Goal: Register for event/course

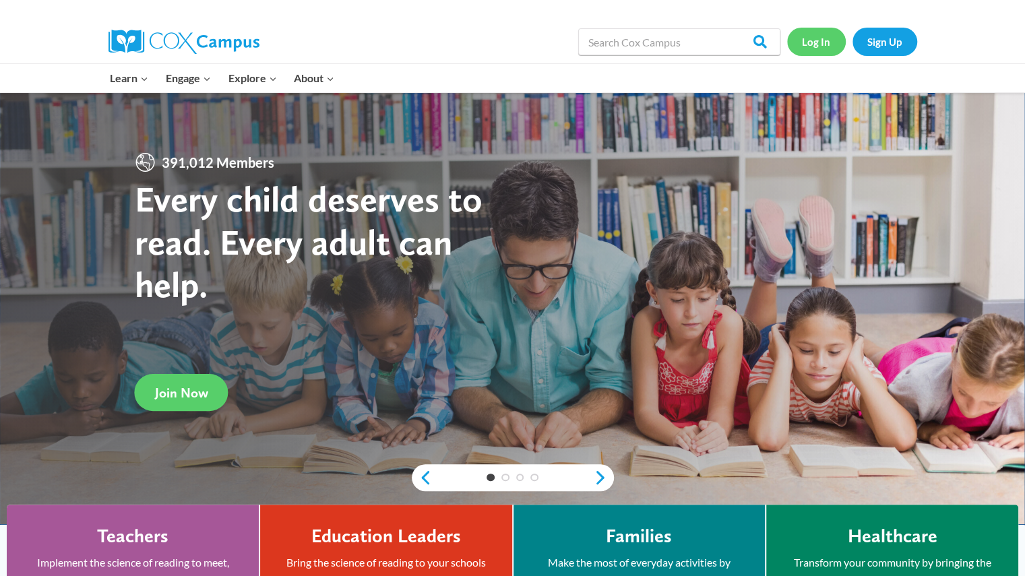
click at [820, 39] on link "Log In" at bounding box center [816, 42] width 59 height 28
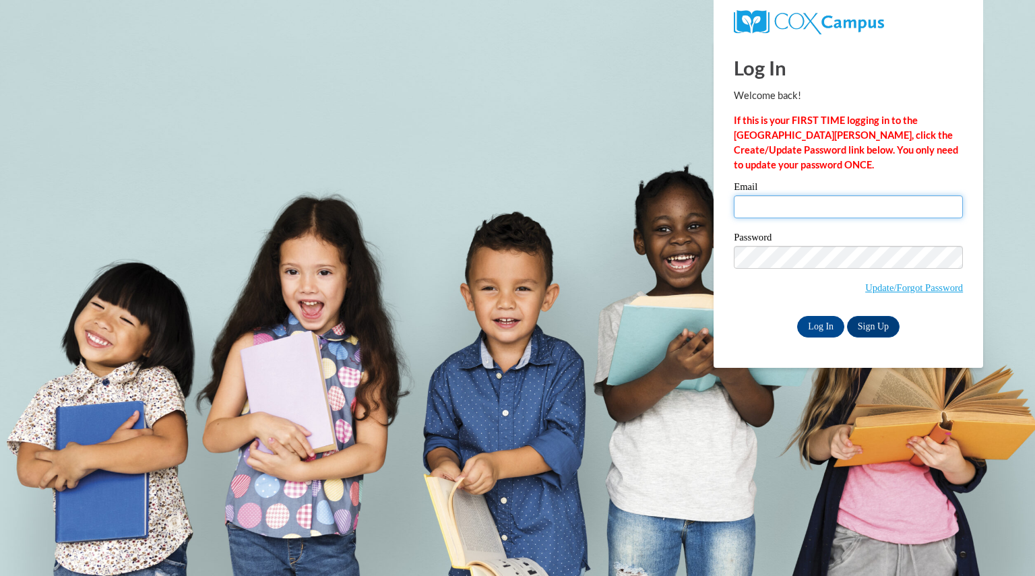
click at [848, 199] on input "Email" at bounding box center [848, 207] width 229 height 23
type input "marchjodi@aasd.k12.wi.us"
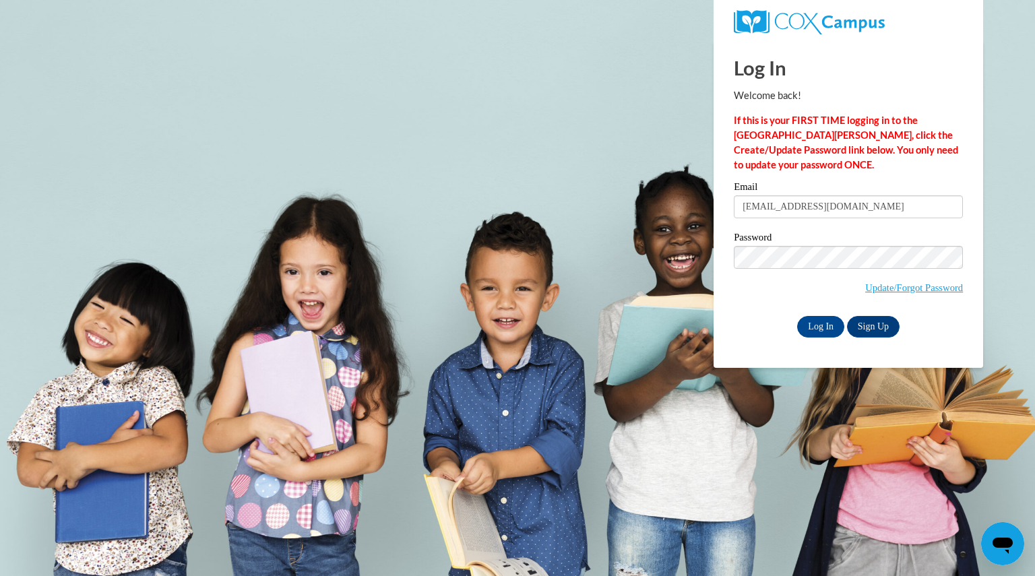
click at [852, 241] on label "Password" at bounding box center [848, 239] width 229 height 13
click at [819, 320] on input "Log In" at bounding box center [821, 327] width 47 height 22
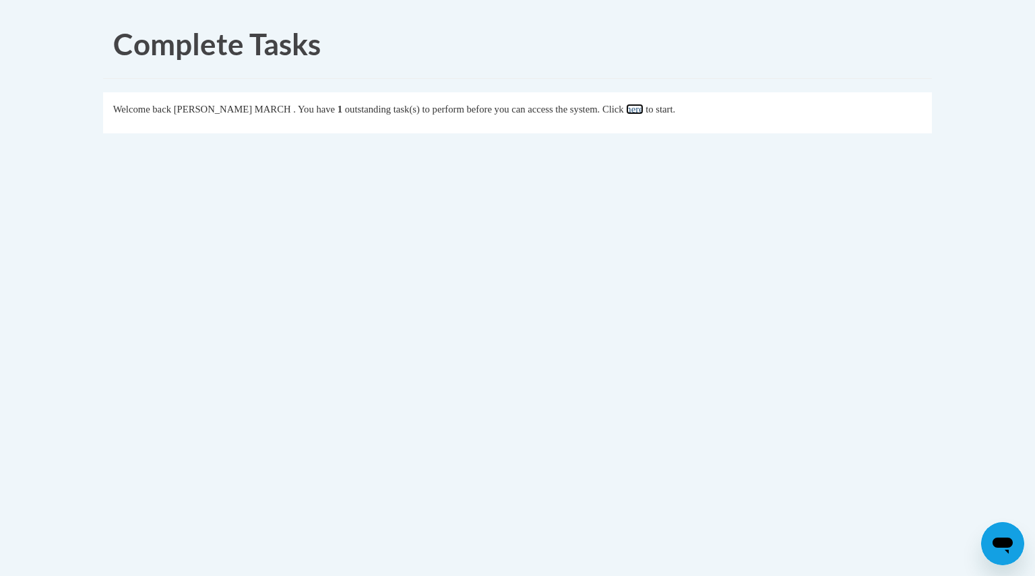
click at [626, 107] on link "here" at bounding box center [634, 109] width 17 height 11
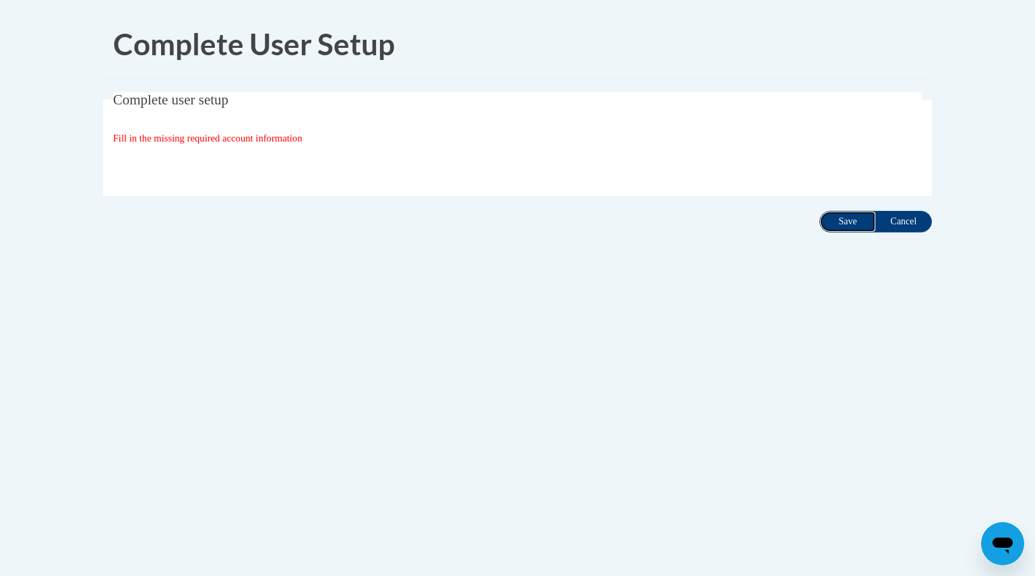
click at [847, 220] on input "Save" at bounding box center [848, 222] width 57 height 22
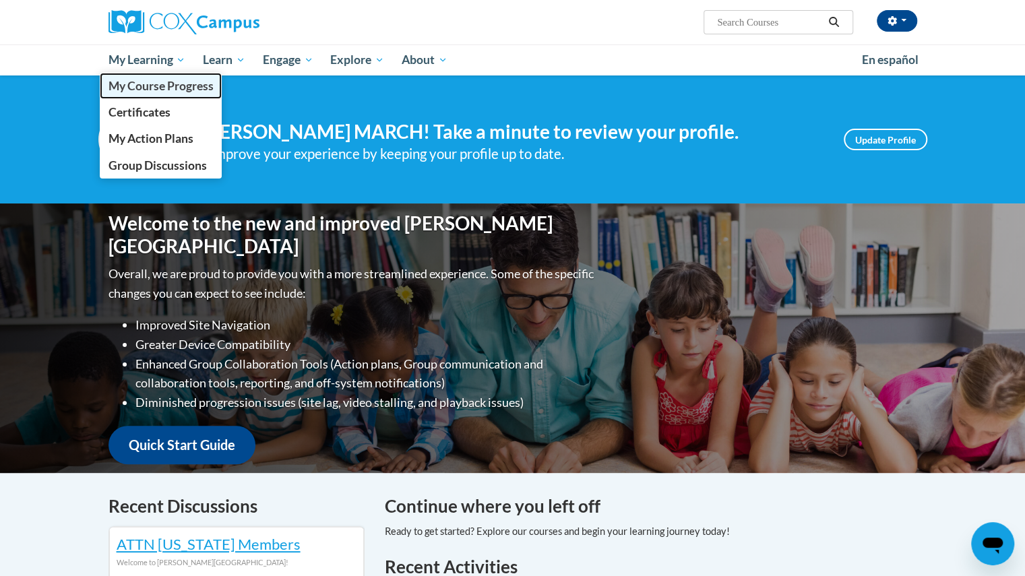
click at [179, 86] on span "My Course Progress" at bounding box center [160, 86] width 105 height 14
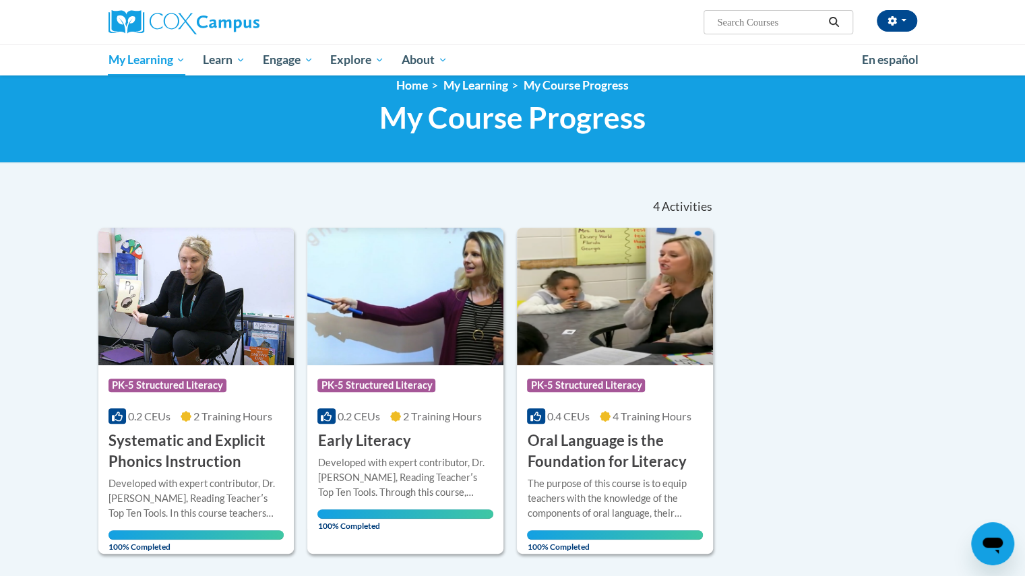
scroll to position [15, 0]
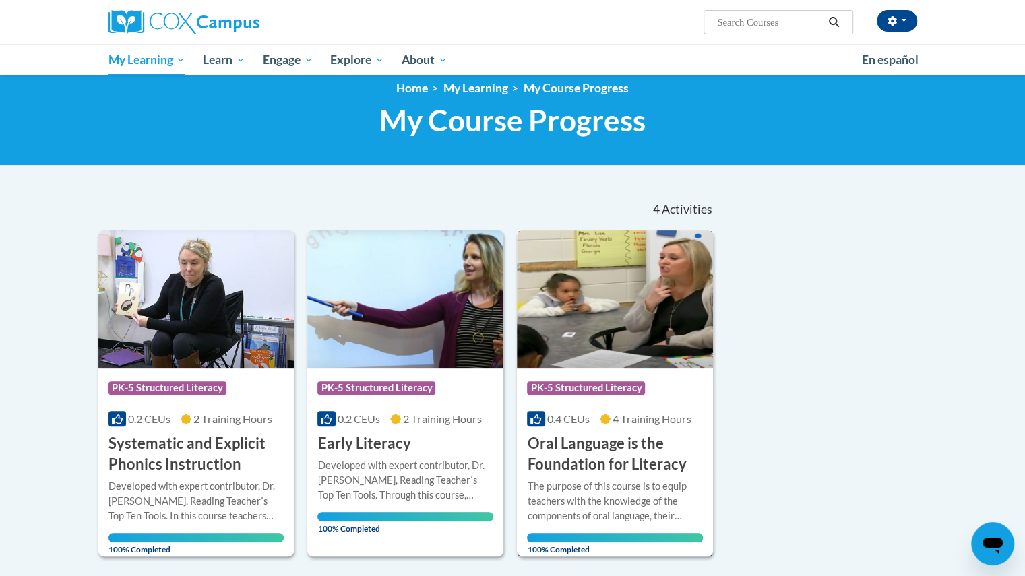
click at [585, 305] on img at bounding box center [615, 300] width 196 height 138
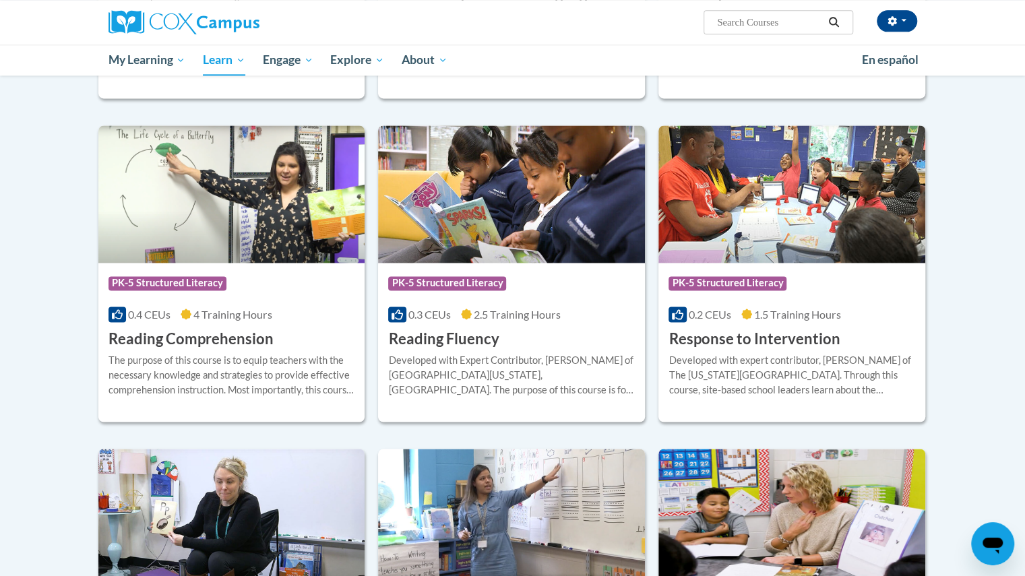
scroll to position [1085, 0]
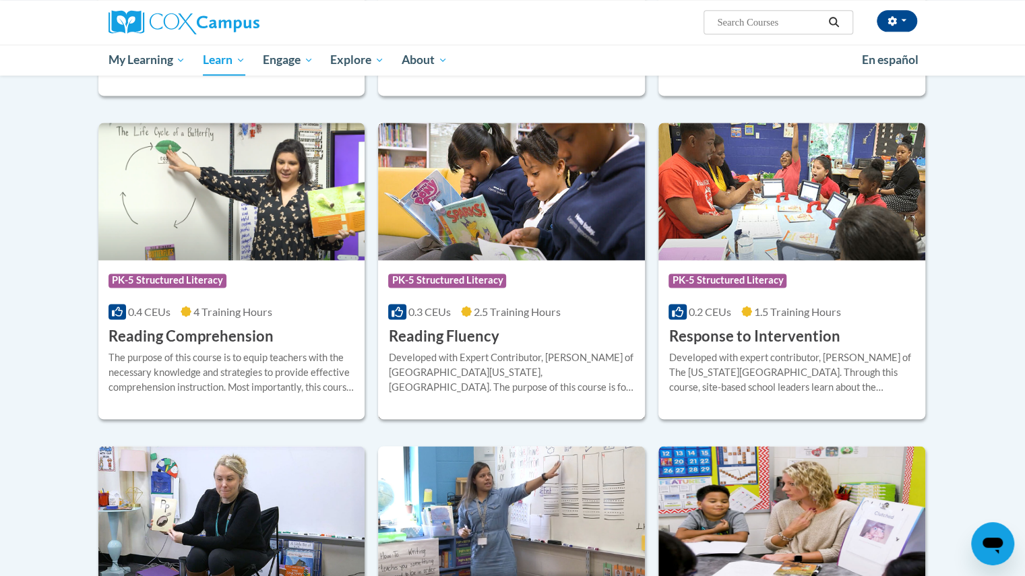
click at [457, 333] on h3 "Reading Fluency" at bounding box center [443, 336] width 111 height 21
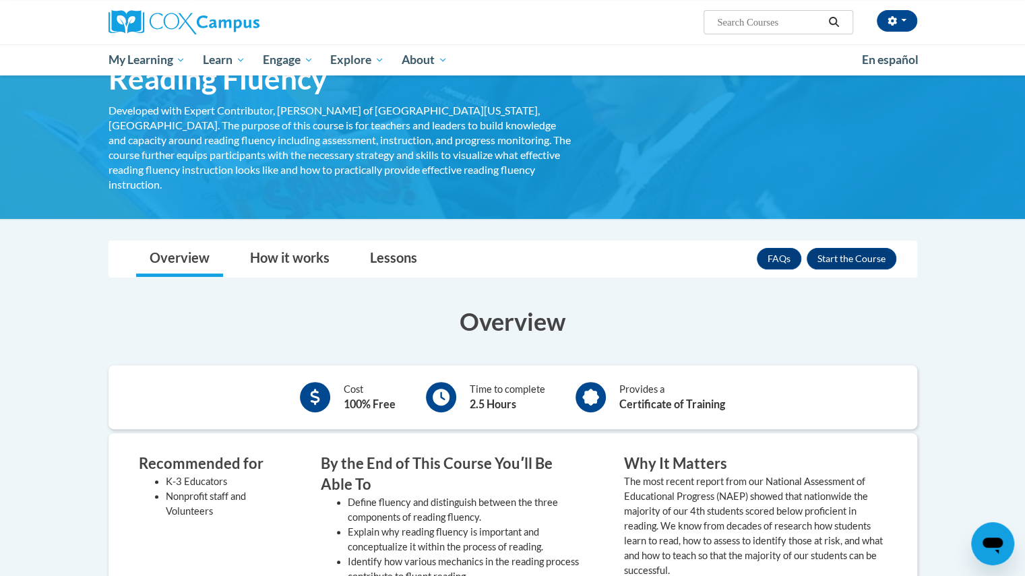
scroll to position [73, 0]
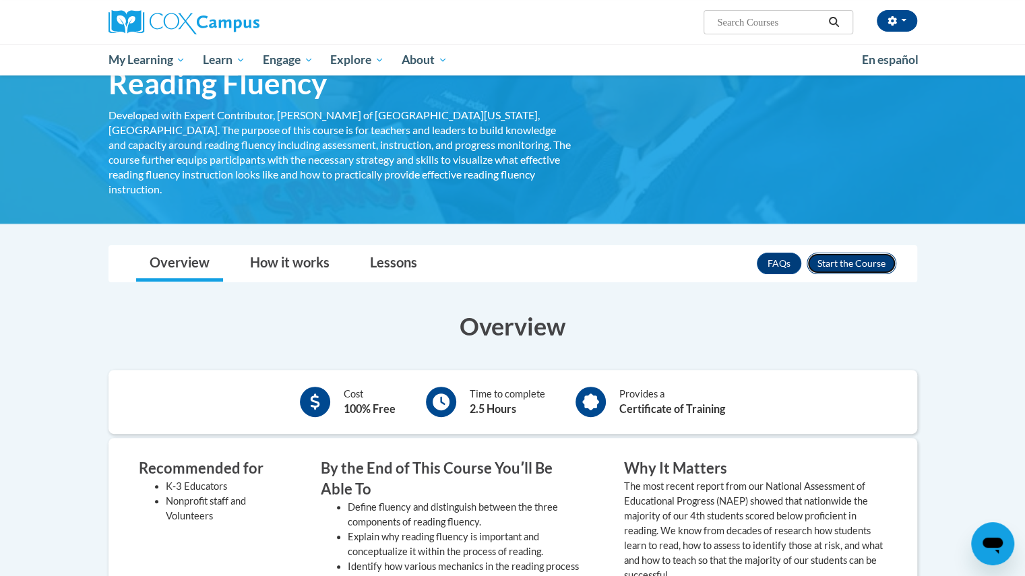
click at [853, 253] on button "Enroll" at bounding box center [852, 264] width 90 height 22
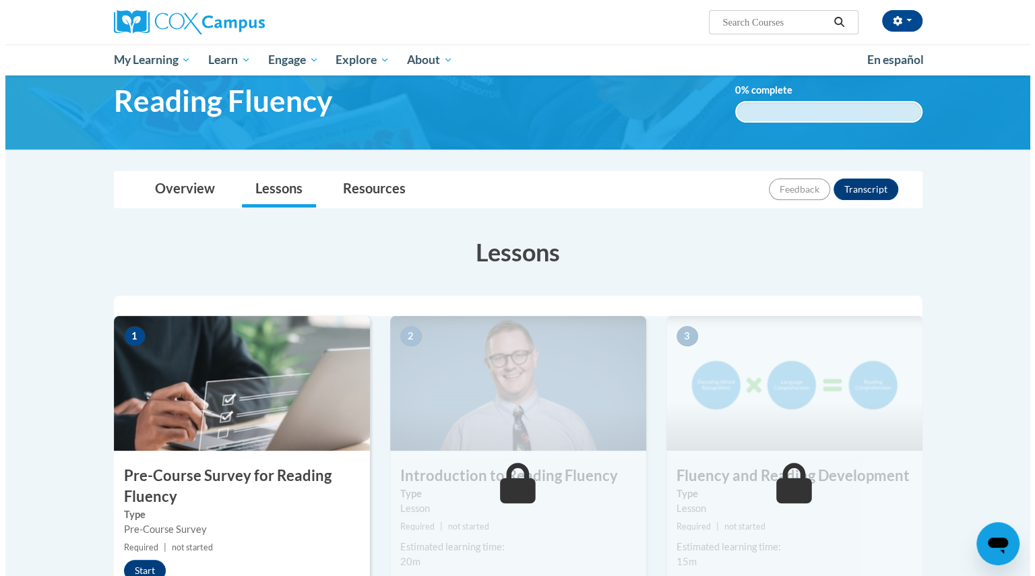
scroll to position [70, 0]
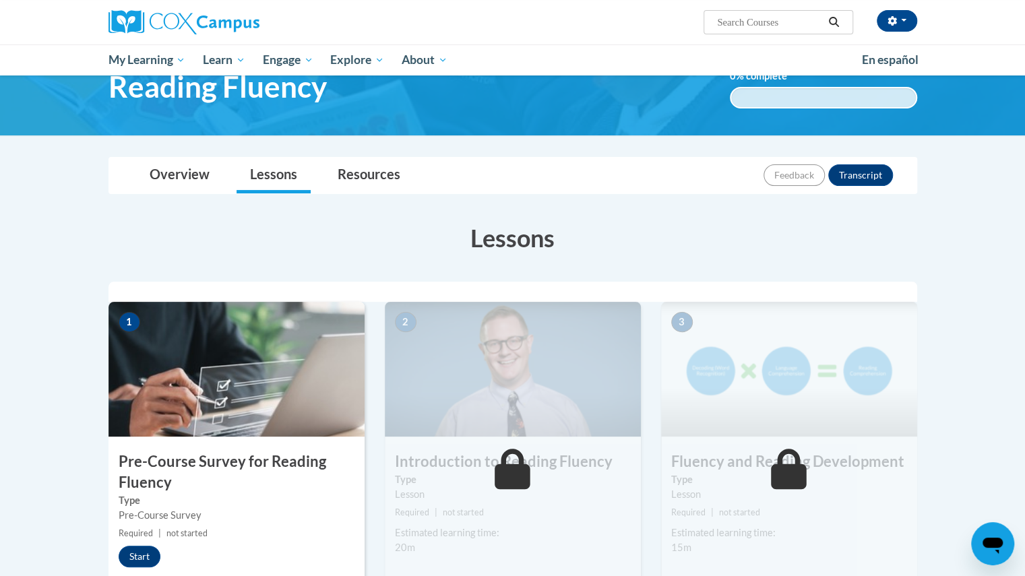
click at [144, 542] on div "1 Pre-Course Survey for Reading Fluency Type Pre-Course Survey Required | not s…" at bounding box center [237, 457] width 256 height 310
click at [142, 550] on button "Start" at bounding box center [140, 557] width 42 height 22
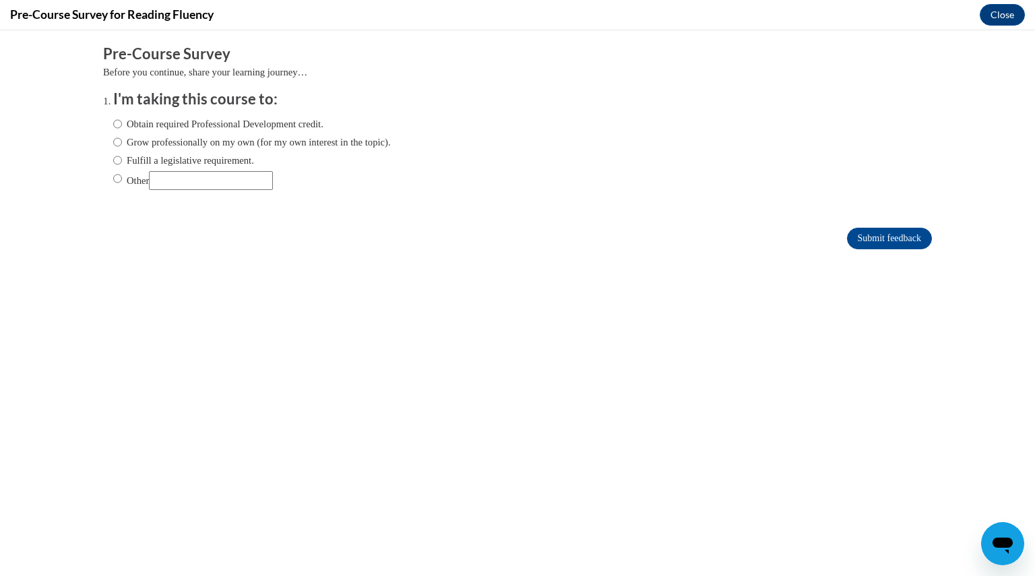
scroll to position [0, 0]
click at [113, 160] on input "Fulfill a legislative requirement." at bounding box center [117, 160] width 9 height 15
radio input "true"
click at [868, 233] on input "Submit feedback" at bounding box center [889, 239] width 85 height 22
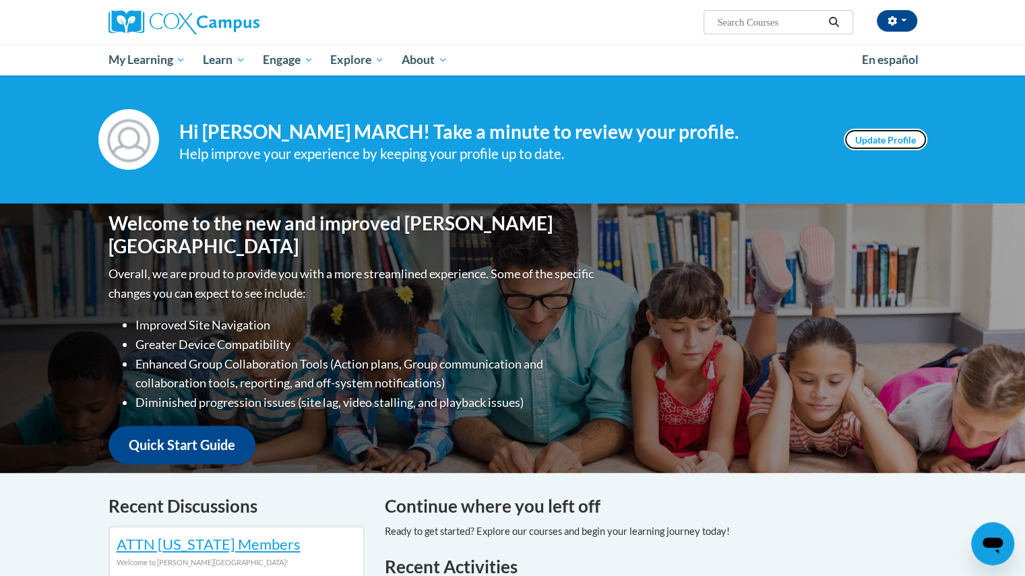
click at [905, 140] on link "Update Profile" at bounding box center [886, 140] width 84 height 22
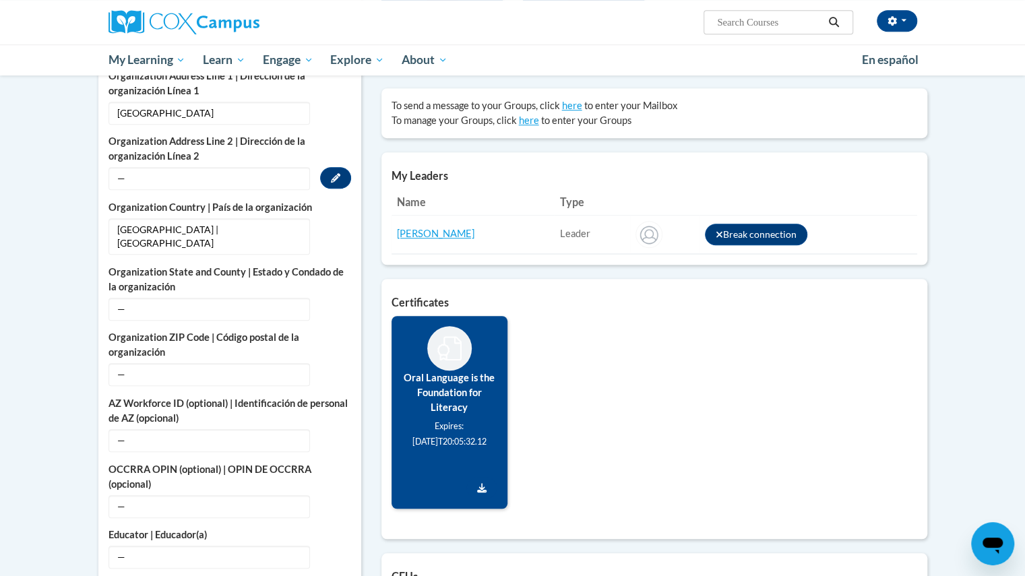
scroll to position [426, 0]
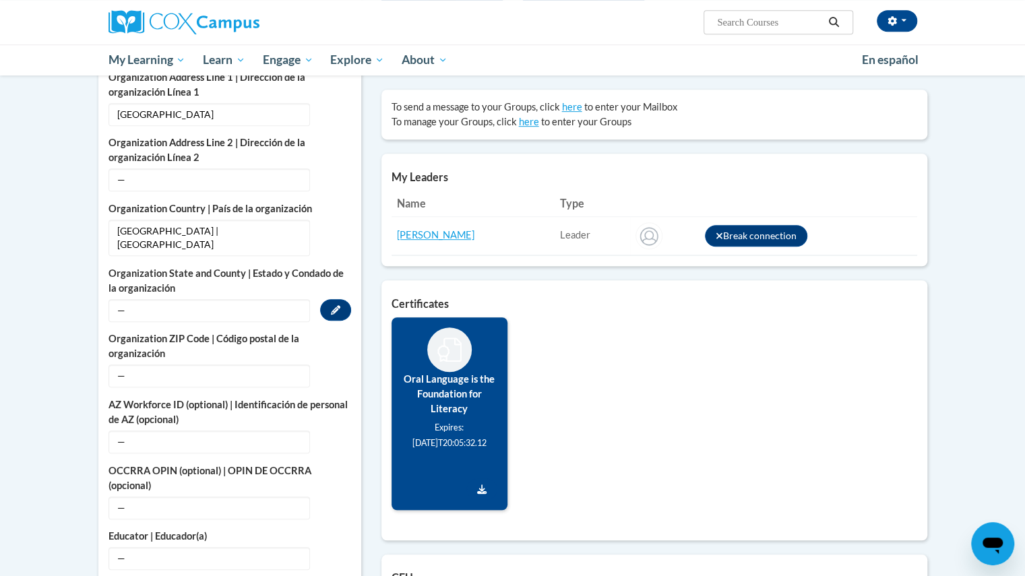
click at [161, 299] on span "—" at bounding box center [210, 310] width 202 height 23
click at [336, 305] on icon "Custom profile fields" at bounding box center [335, 309] width 9 height 9
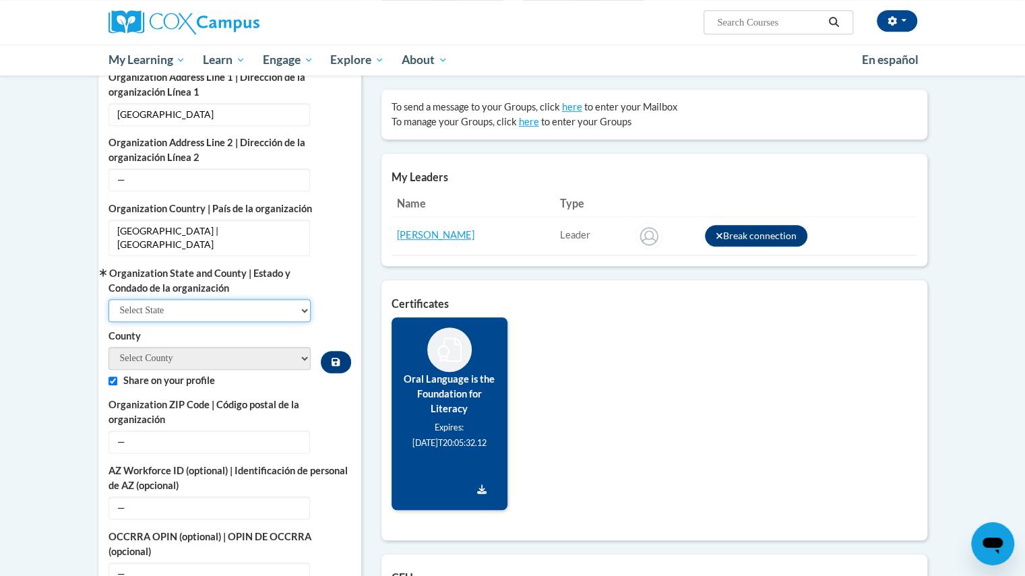
click at [299, 299] on select "Select State Alabama Alaska Arizona Arkansas California Colorado Connecticut De…" at bounding box center [210, 310] width 203 height 23
select select "Wisconsin"
click at [109, 299] on select "Select State Alabama Alaska Arizona Arkansas California Colorado Connecticut De…" at bounding box center [210, 310] width 203 height 23
click at [301, 347] on select "County" at bounding box center [210, 358] width 203 height 23
select select "Calumet"
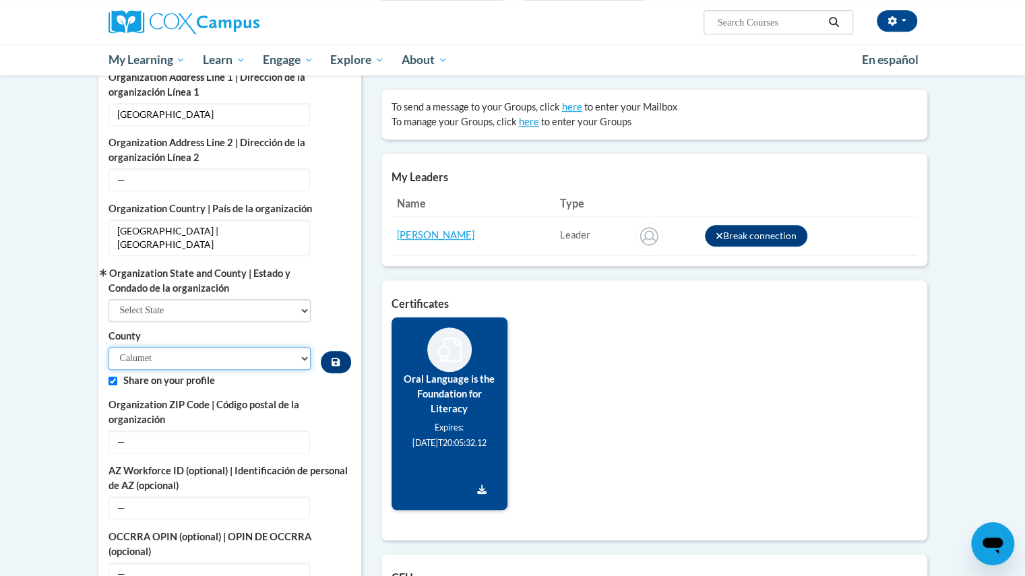
click at [109, 347] on select "Adams Ashland Barron Bayfield Brown Buffalo Burnett Calumet Chippewa Clark Colu…" at bounding box center [210, 358] width 203 height 23
click at [113, 377] on input "Custom profile fields" at bounding box center [113, 381] width 9 height 9
checkbox input "false"
click at [181, 436] on span "—" at bounding box center [210, 442] width 202 height 23
click at [331, 437] on icon "Custom profile fields" at bounding box center [335, 441] width 9 height 9
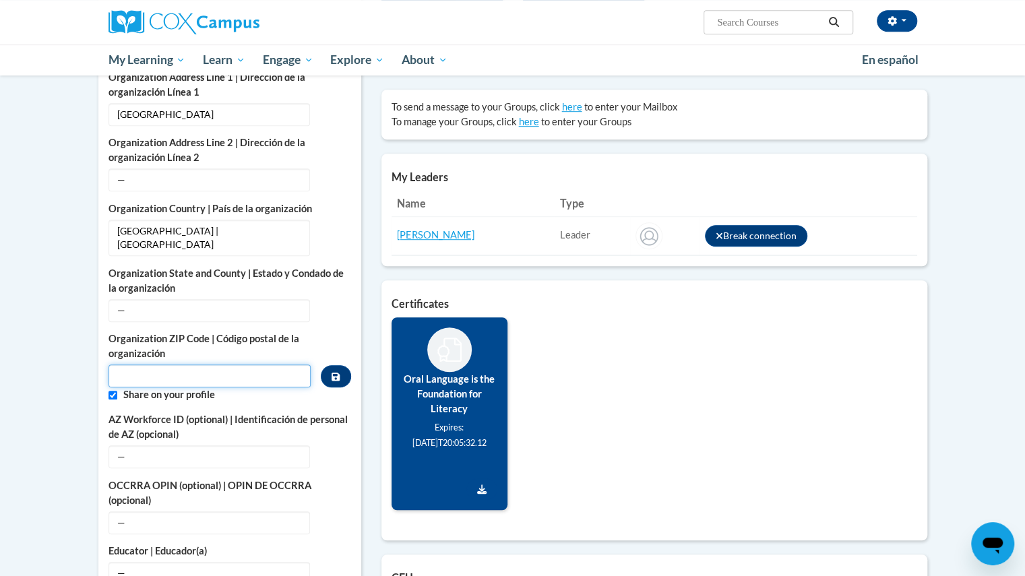
click at [237, 365] on input "Metadata input" at bounding box center [210, 376] width 203 height 23
click at [113, 391] on input "Custom profile fields" at bounding box center [113, 395] width 9 height 9
checkbox input "false"
click at [128, 365] on input "Metadata input" at bounding box center [210, 376] width 203 height 23
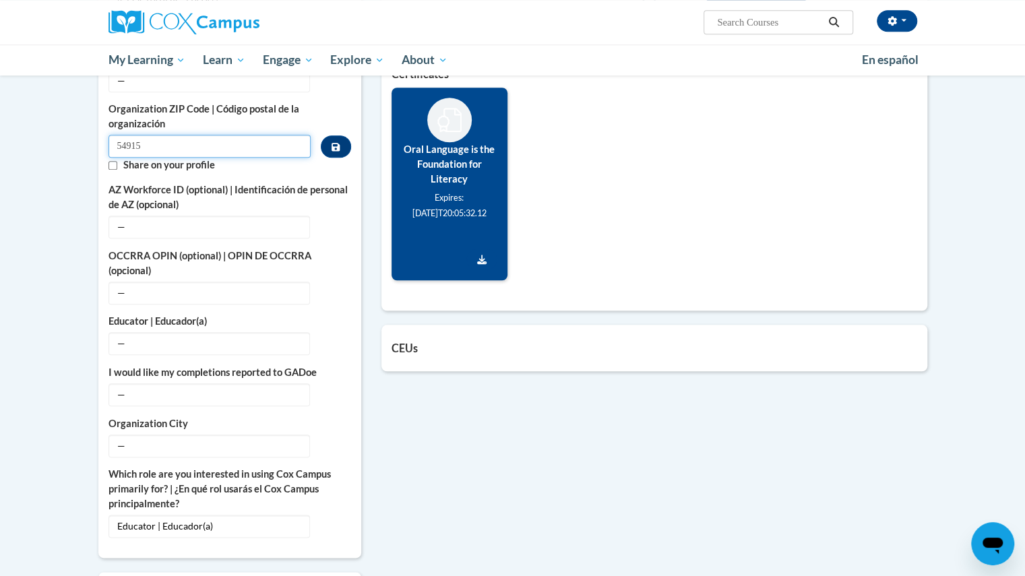
scroll to position [656, 0]
type input "54915"
click at [268, 435] on span "—" at bounding box center [210, 446] width 202 height 23
click at [331, 440] on icon "Custom profile fields" at bounding box center [335, 444] width 9 height 9
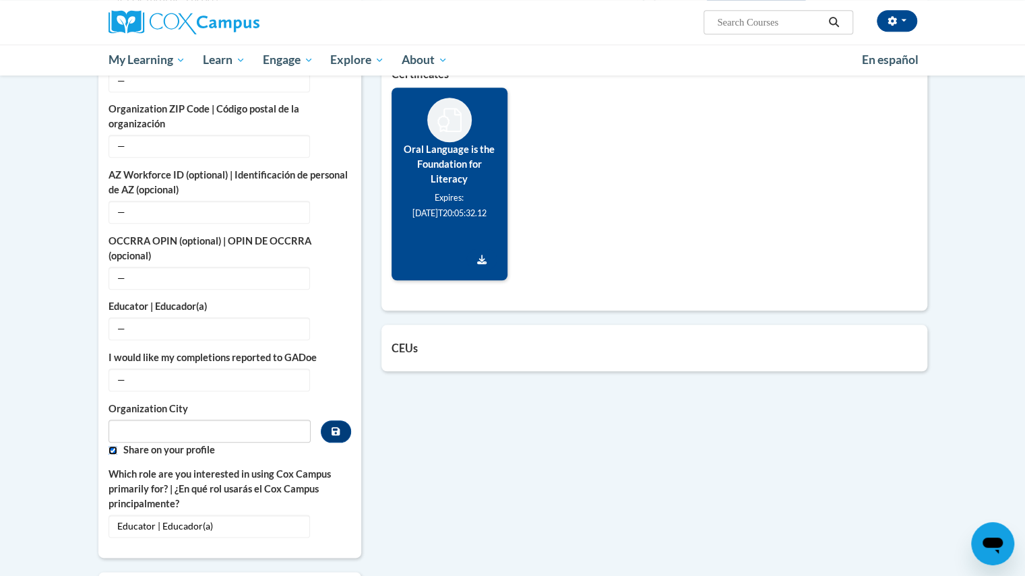
click at [111, 446] on input "Custom profile fields" at bounding box center [113, 450] width 9 height 9
checkbox input "false"
click at [140, 420] on input "Metadata input" at bounding box center [210, 431] width 203 height 23
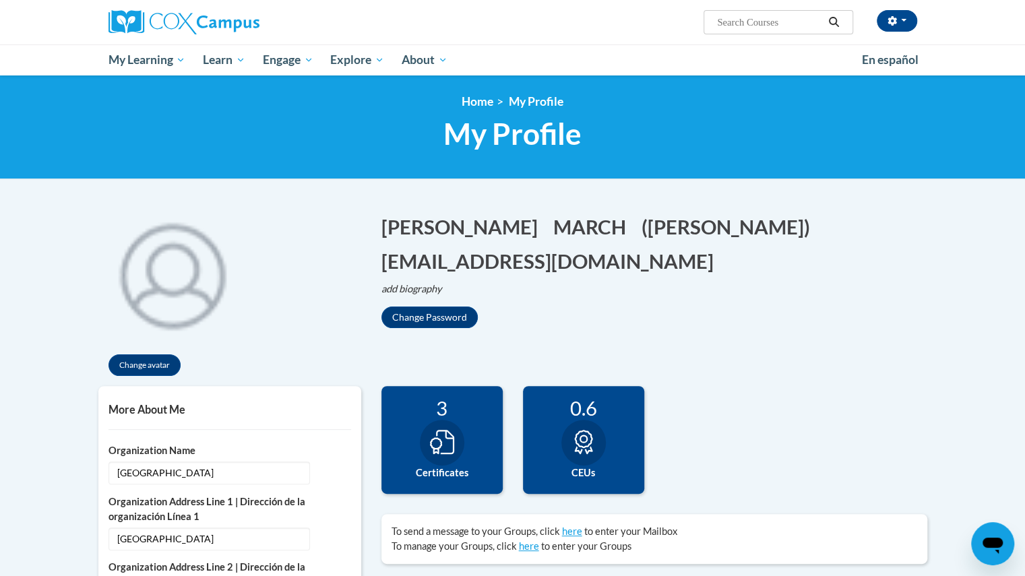
scroll to position [0, 0]
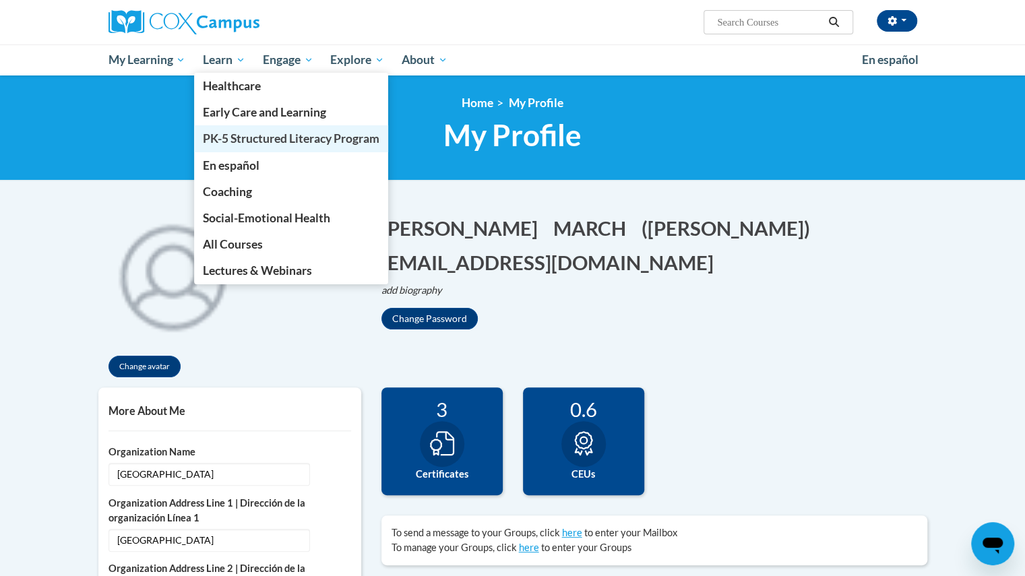
type input "Appleton"
click at [235, 136] on span "PK-5 Structured Literacy Program" at bounding box center [291, 138] width 177 height 14
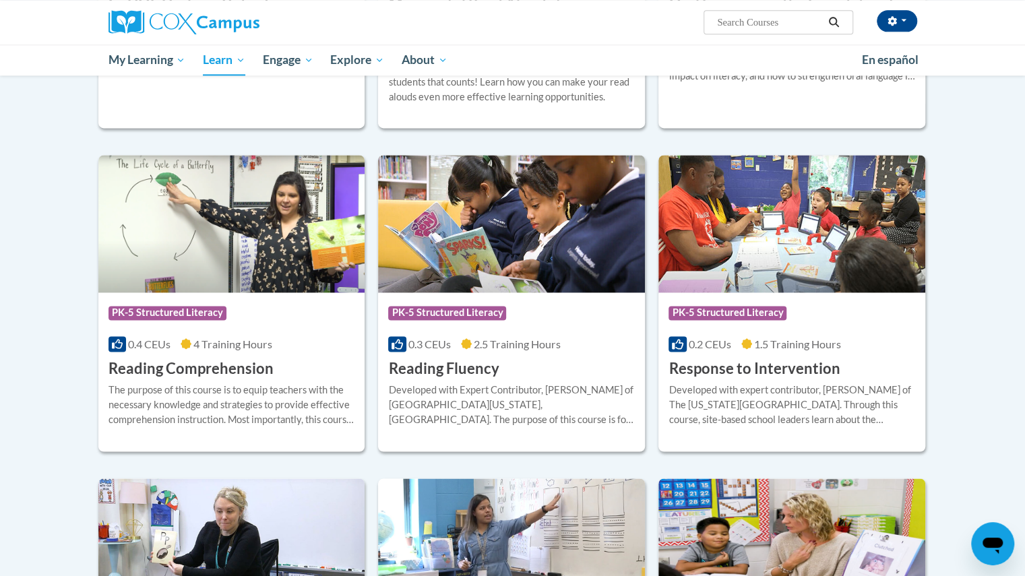
scroll to position [1054, 0]
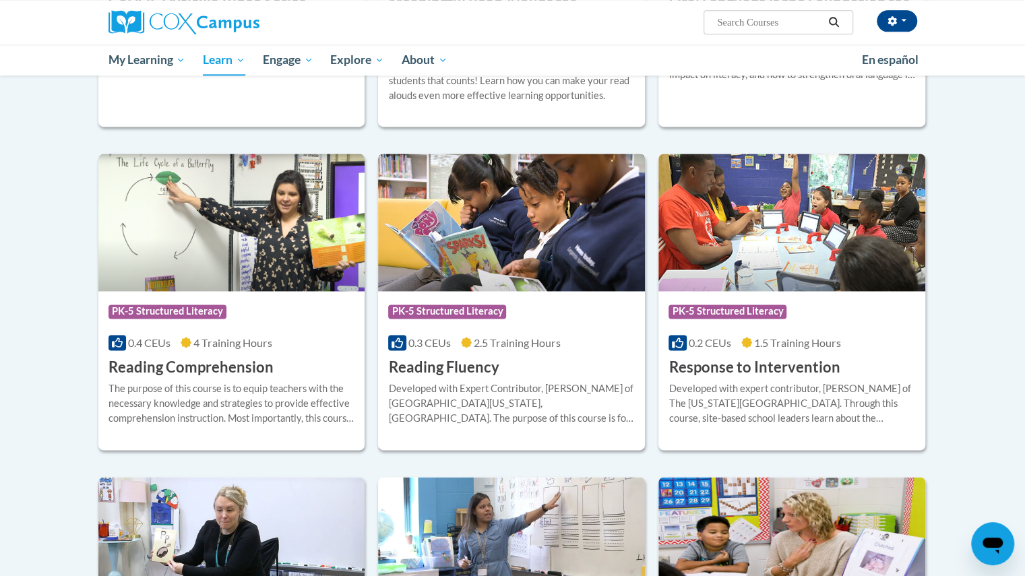
click at [460, 363] on h3 "Reading Fluency" at bounding box center [443, 367] width 111 height 21
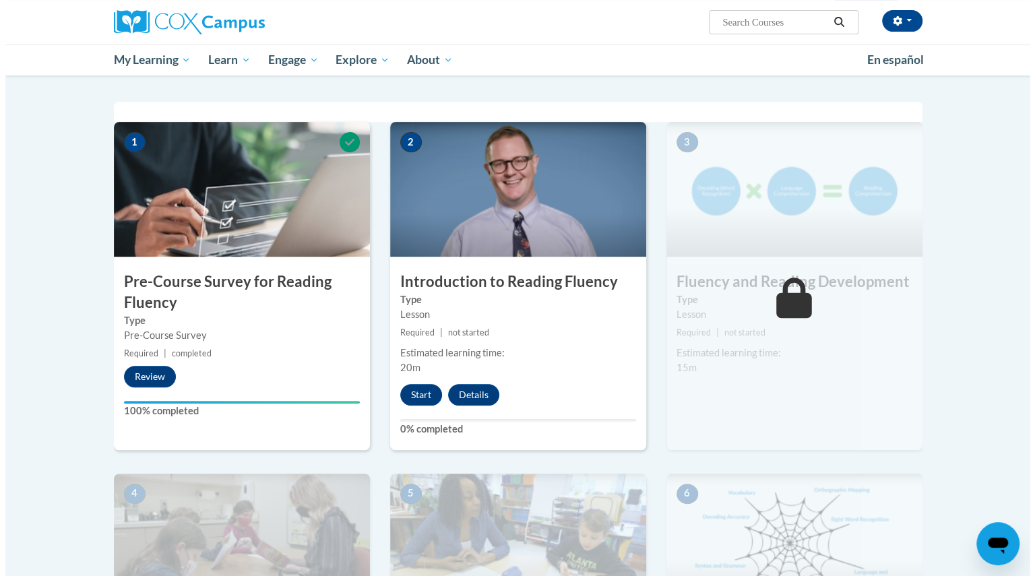
scroll to position [249, 0]
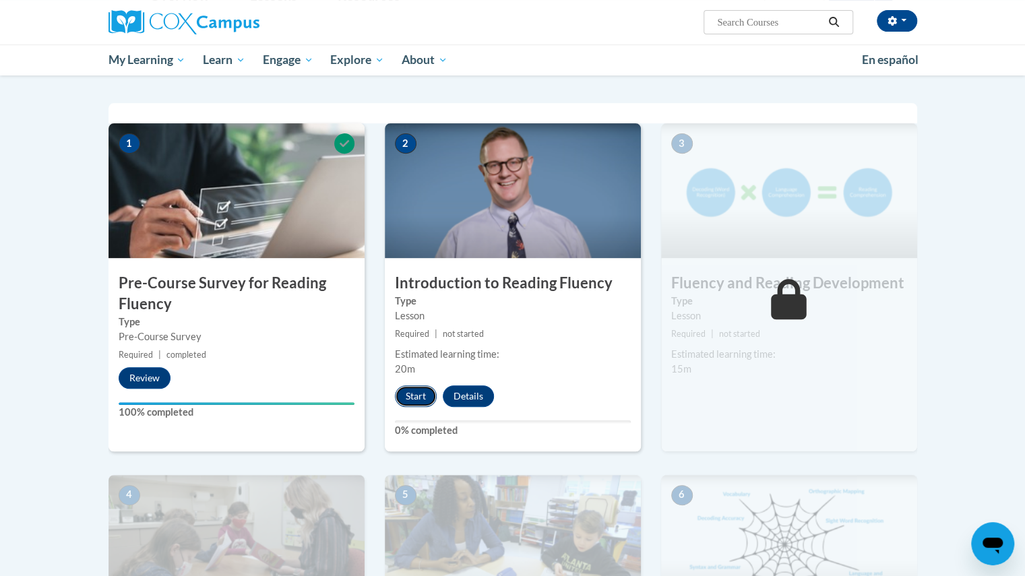
click at [418, 392] on button "Start" at bounding box center [416, 397] width 42 height 22
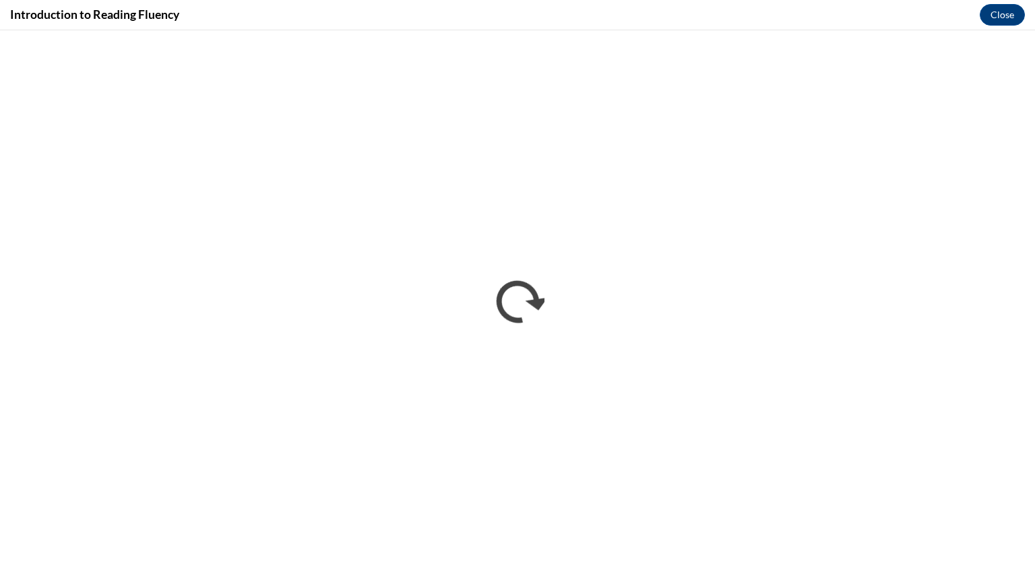
scroll to position [0, 0]
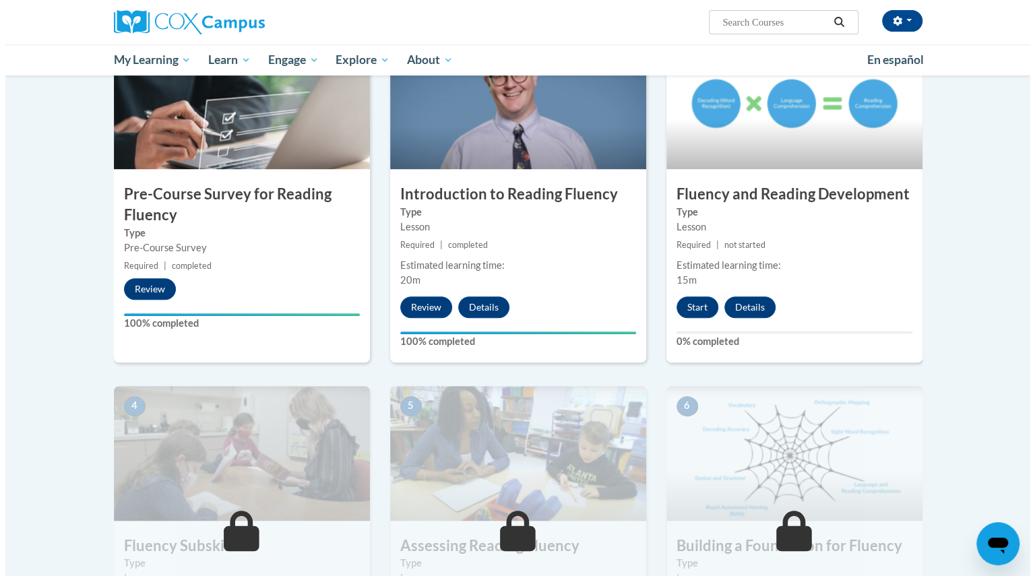
scroll to position [338, 0]
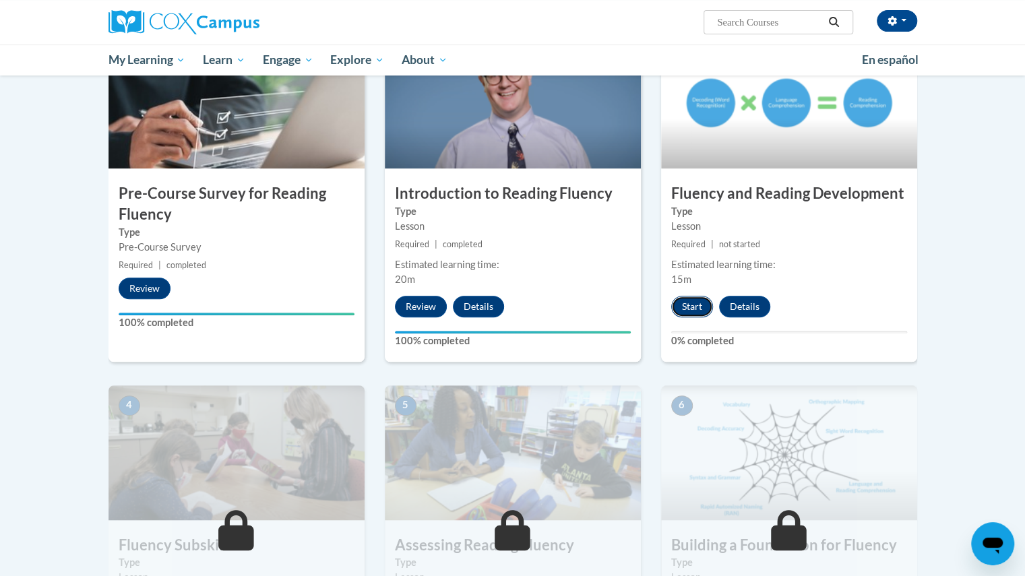
click at [688, 305] on button "Start" at bounding box center [692, 307] width 42 height 22
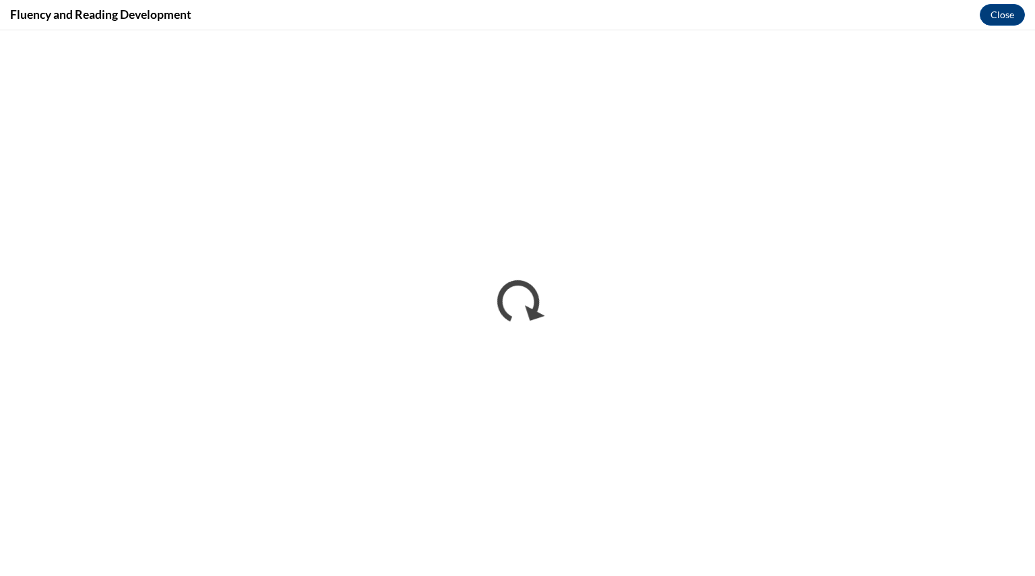
scroll to position [0, 0]
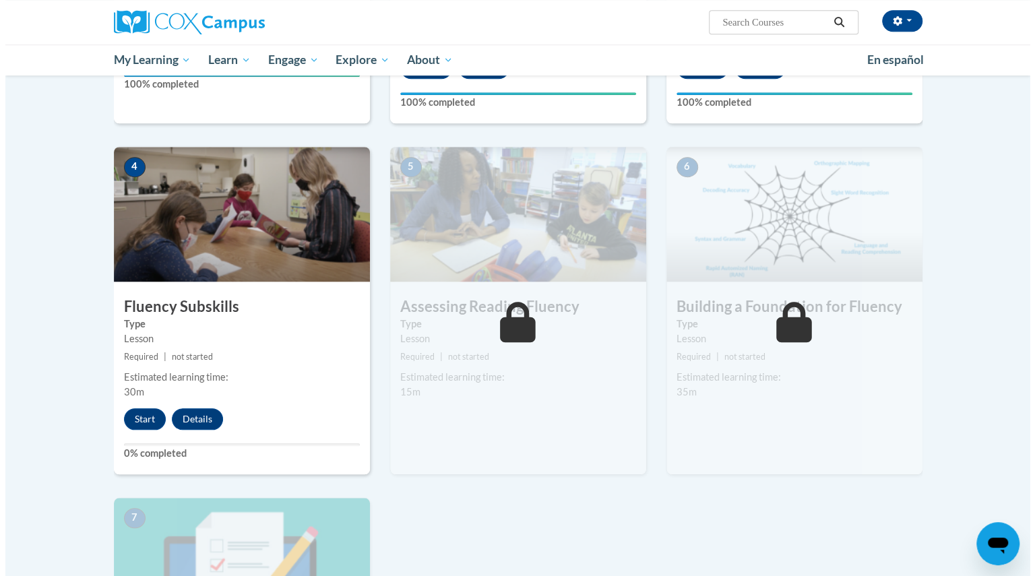
scroll to position [582, 0]
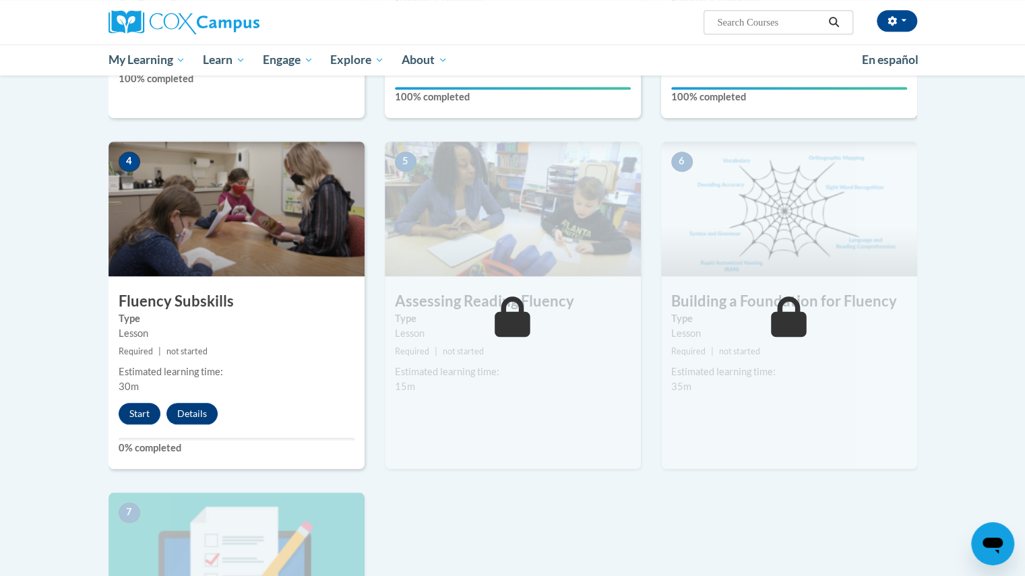
drag, startPoint x: 140, startPoint y: 409, endPoint x: 457, endPoint y: 485, distance: 325.9
click at [457, 485] on div "5 Assessing Reading Fluency Type Lesson Required | not started Estimated learni…" at bounding box center [513, 317] width 276 height 351
click at [261, 334] on div "Lesson" at bounding box center [237, 333] width 236 height 15
click at [136, 419] on button "Start" at bounding box center [140, 414] width 42 height 22
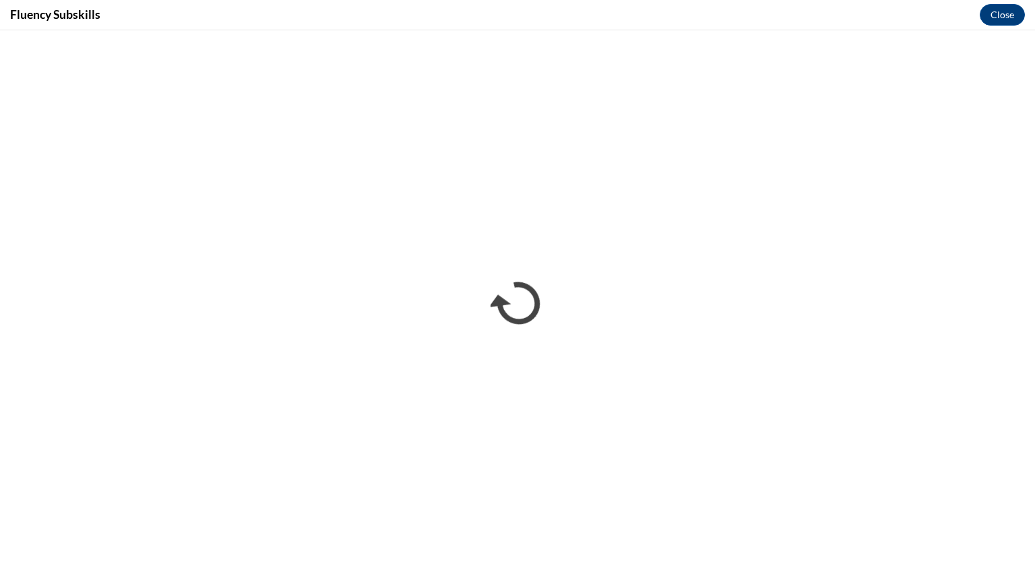
scroll to position [0, 0]
